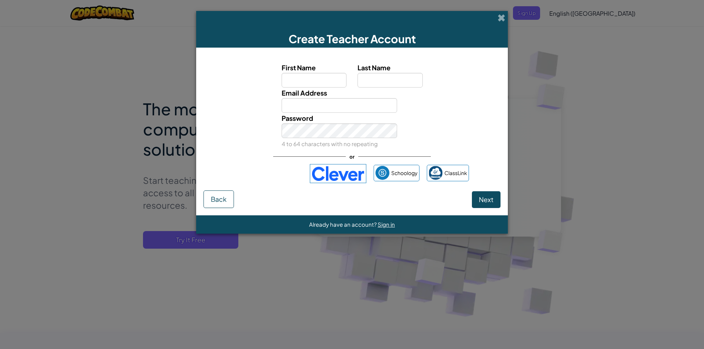
drag, startPoint x: 499, startPoint y: 18, endPoint x: 488, endPoint y: 25, distance: 13.1
click at [499, 19] on span at bounding box center [501, 18] width 8 height 8
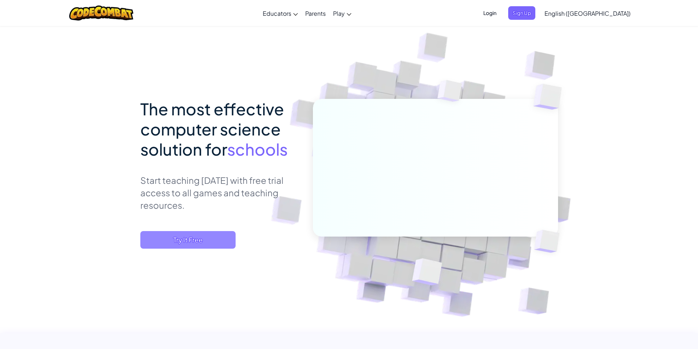
click at [196, 235] on span "Try It Free" at bounding box center [187, 240] width 95 height 18
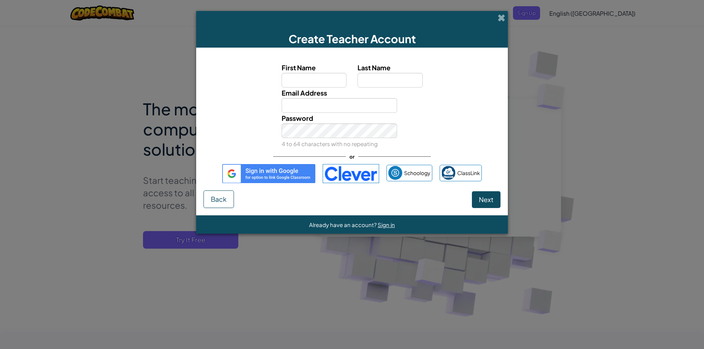
click at [316, 71] on label "First Name" at bounding box center [314, 67] width 65 height 11
click at [316, 73] on input "First Name" at bounding box center [314, 80] width 65 height 15
drag, startPoint x: 453, startPoint y: 66, endPoint x: 458, endPoint y: 80, distance: 14.2
click at [457, 77] on div "First Name Last Name" at bounding box center [352, 74] width 304 height 25
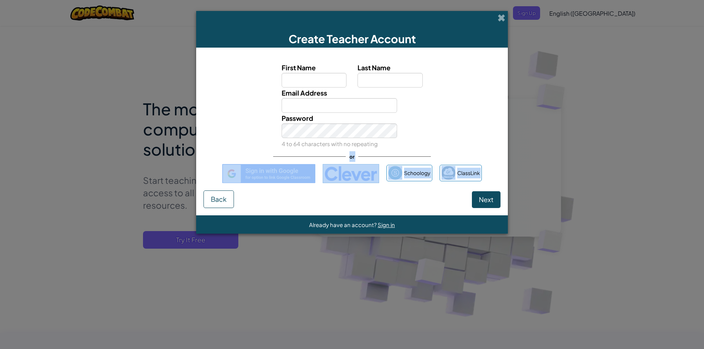
drag, startPoint x: 491, startPoint y: 157, endPoint x: 507, endPoint y: 202, distance: 47.6
click at [507, 202] on form "First Name Last Name Email Address Password 4 to 64 characters with no repeatin…" at bounding box center [352, 132] width 312 height 168
click at [504, 208] on form "First Name Last Name Email Address Password 4 to 64 characters with no repeatin…" at bounding box center [352, 132] width 312 height 168
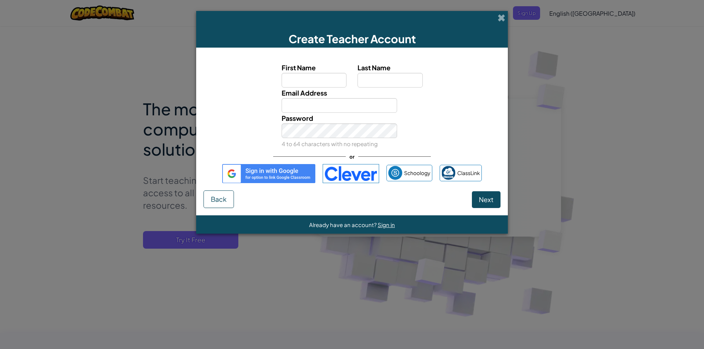
click at [503, 208] on form "First Name Last Name Email Address Password 4 to 64 characters with no repeatin…" at bounding box center [352, 132] width 312 height 168
click at [499, 207] on button "Next" at bounding box center [486, 199] width 29 height 17
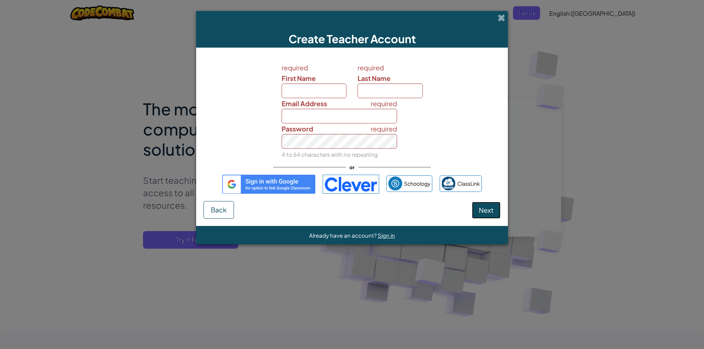
click at [496, 207] on button "Next" at bounding box center [486, 210] width 29 height 17
